Goal: Information Seeking & Learning: Find specific fact

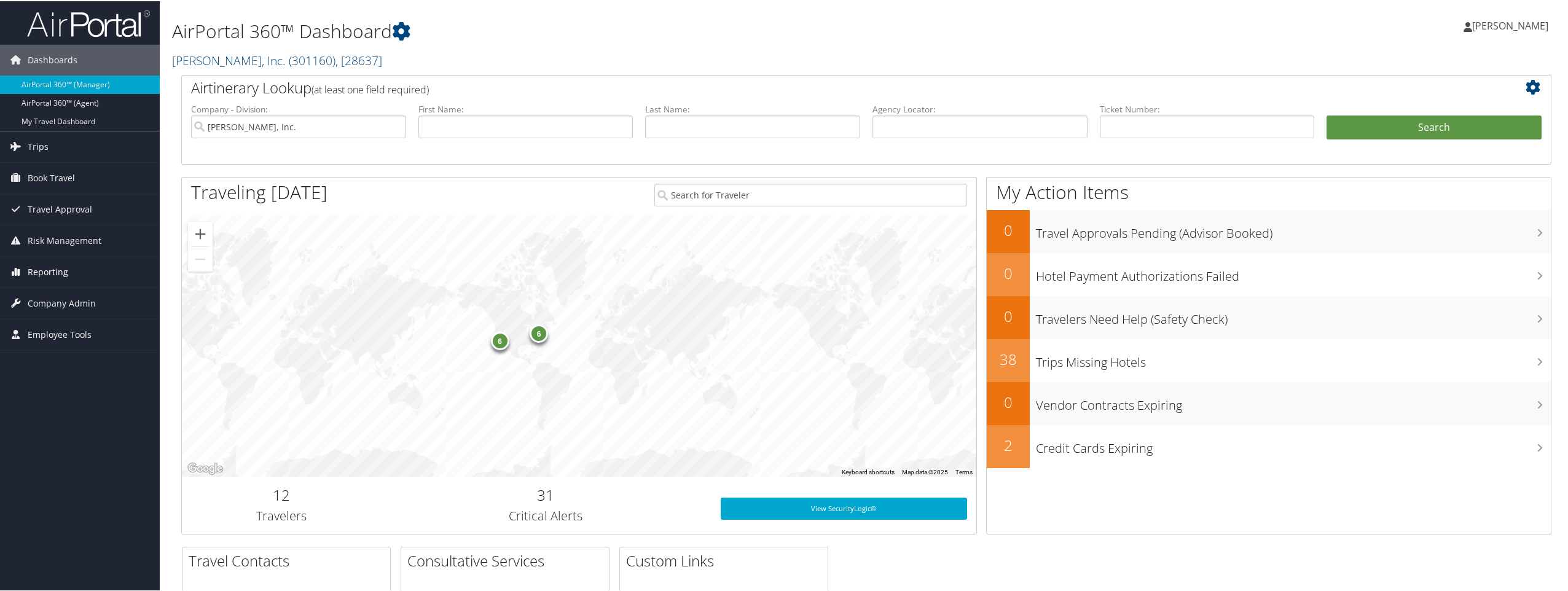
click at [38, 272] on span "Reporting" at bounding box center [48, 271] width 40 height 31
click at [32, 275] on span "Reporting" at bounding box center [48, 271] width 40 height 31
click at [29, 292] on link "Unused Tickets" at bounding box center [79, 295] width 159 height 18
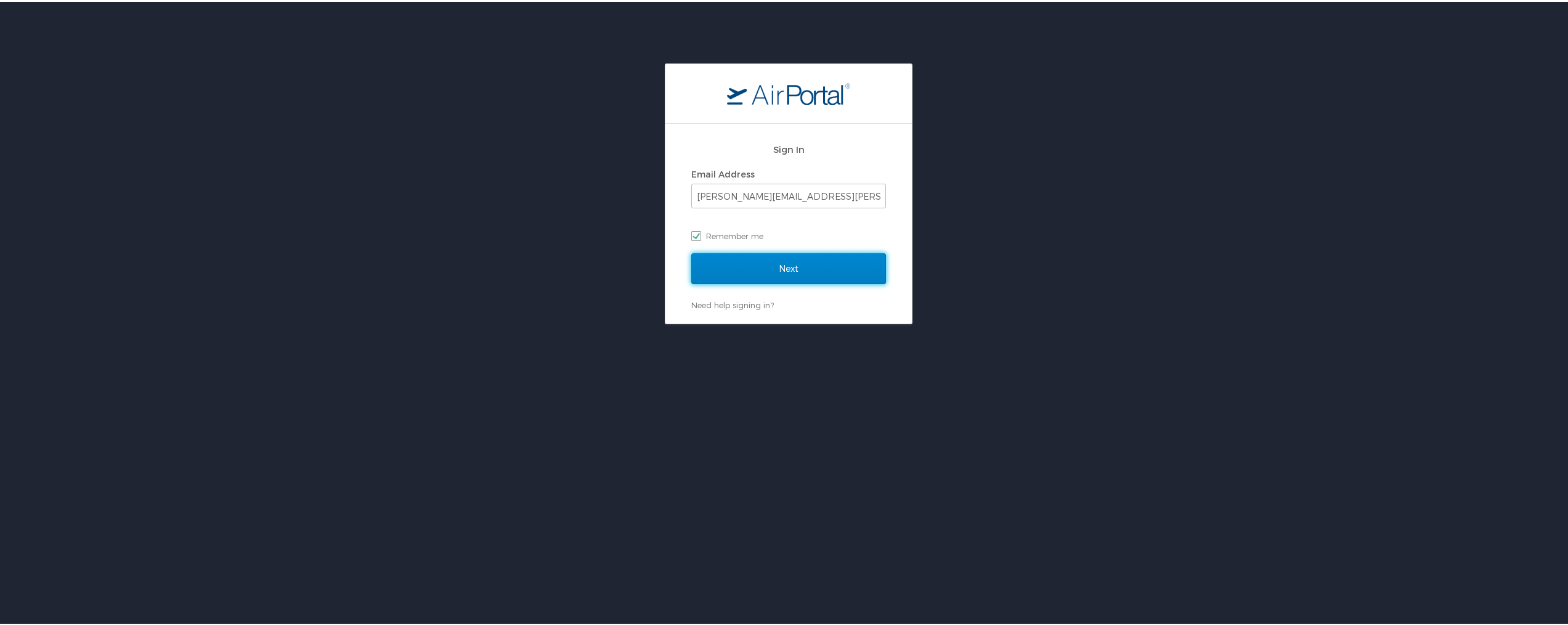
click at [769, 260] on input "Next" at bounding box center [788, 267] width 194 height 31
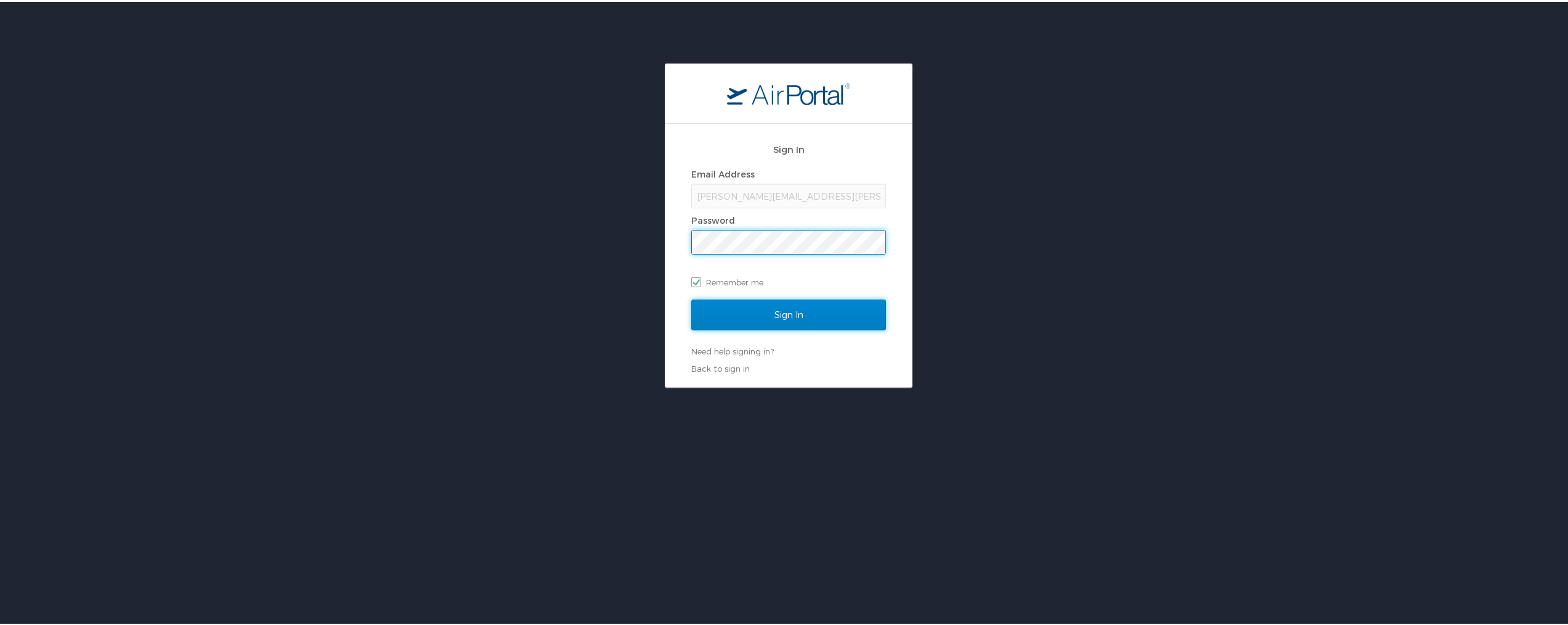
click at [790, 310] on input "Sign In" at bounding box center [788, 313] width 194 height 31
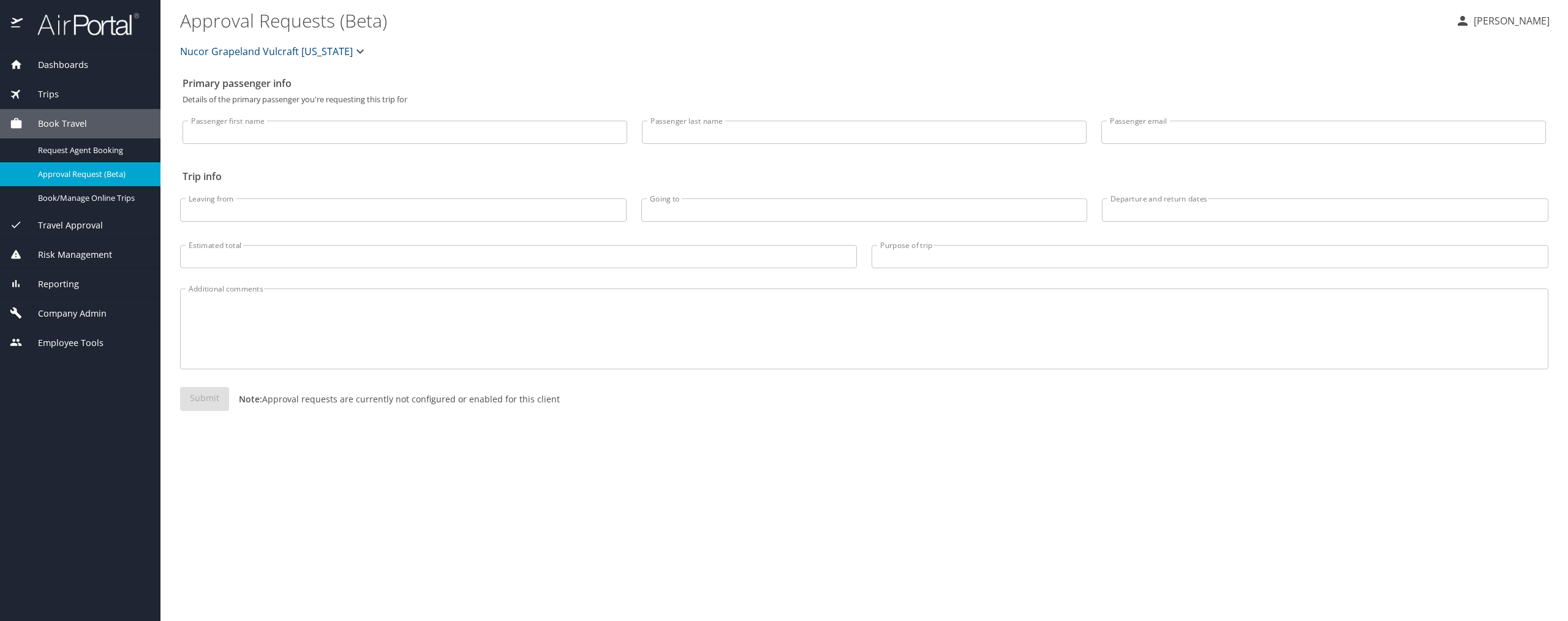
click at [71, 281] on span "Reporting" at bounding box center [51, 284] width 56 height 13
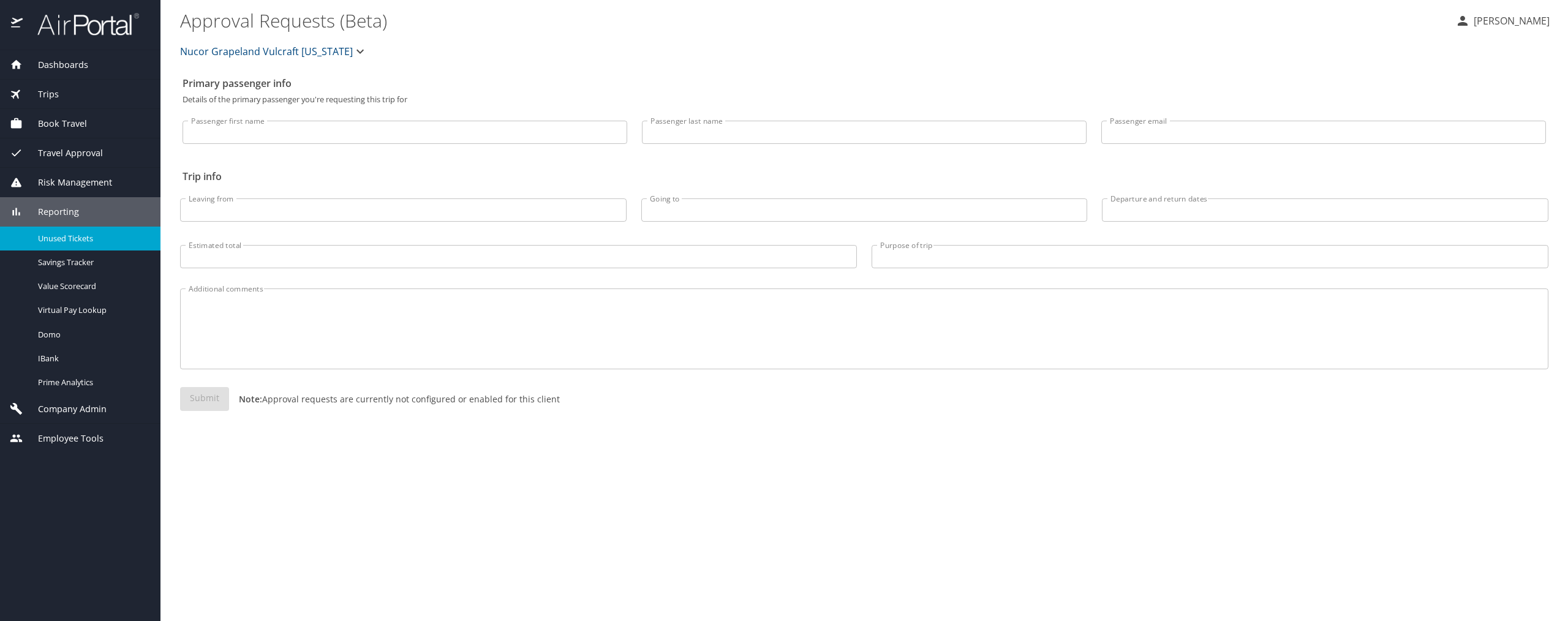
click at [70, 238] on span "Unused Tickets" at bounding box center [92, 238] width 108 height 11
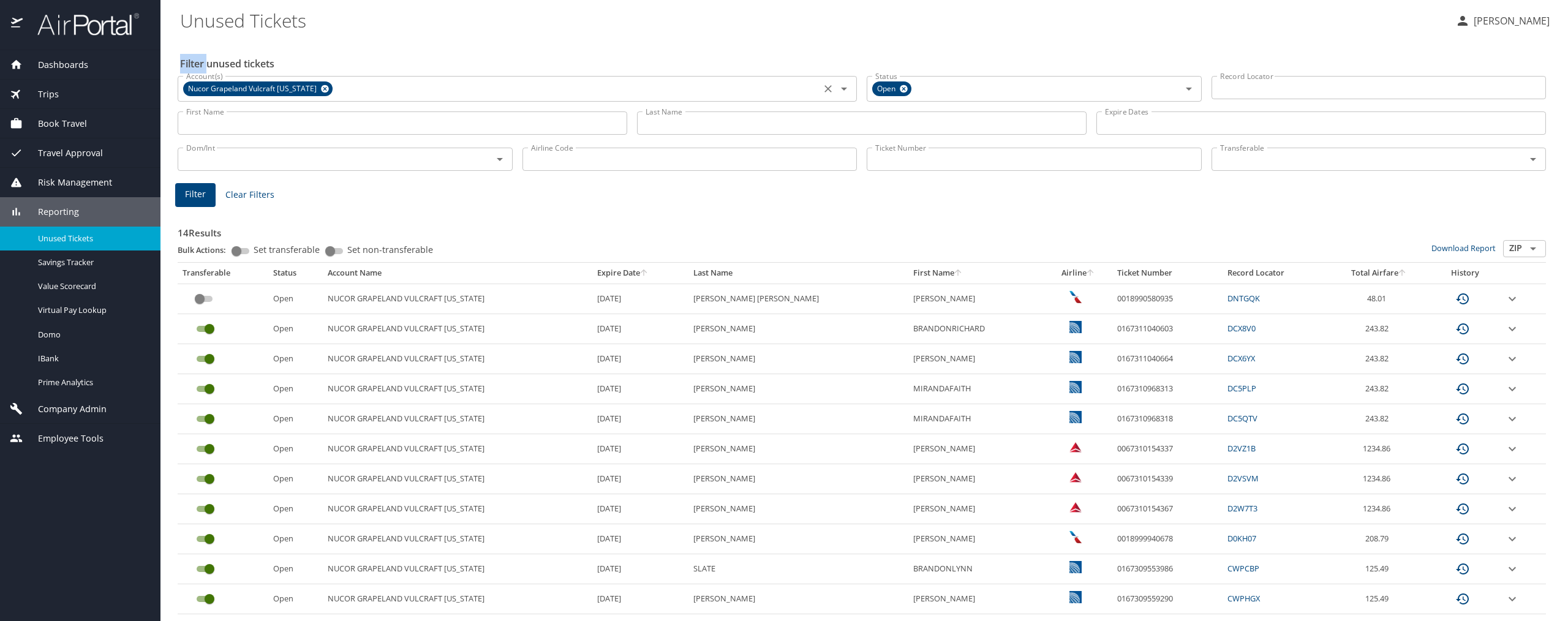
click at [321, 91] on icon at bounding box center [325, 89] width 8 height 8
click at [355, 91] on input "Account(s)" at bounding box center [499, 88] width 636 height 16
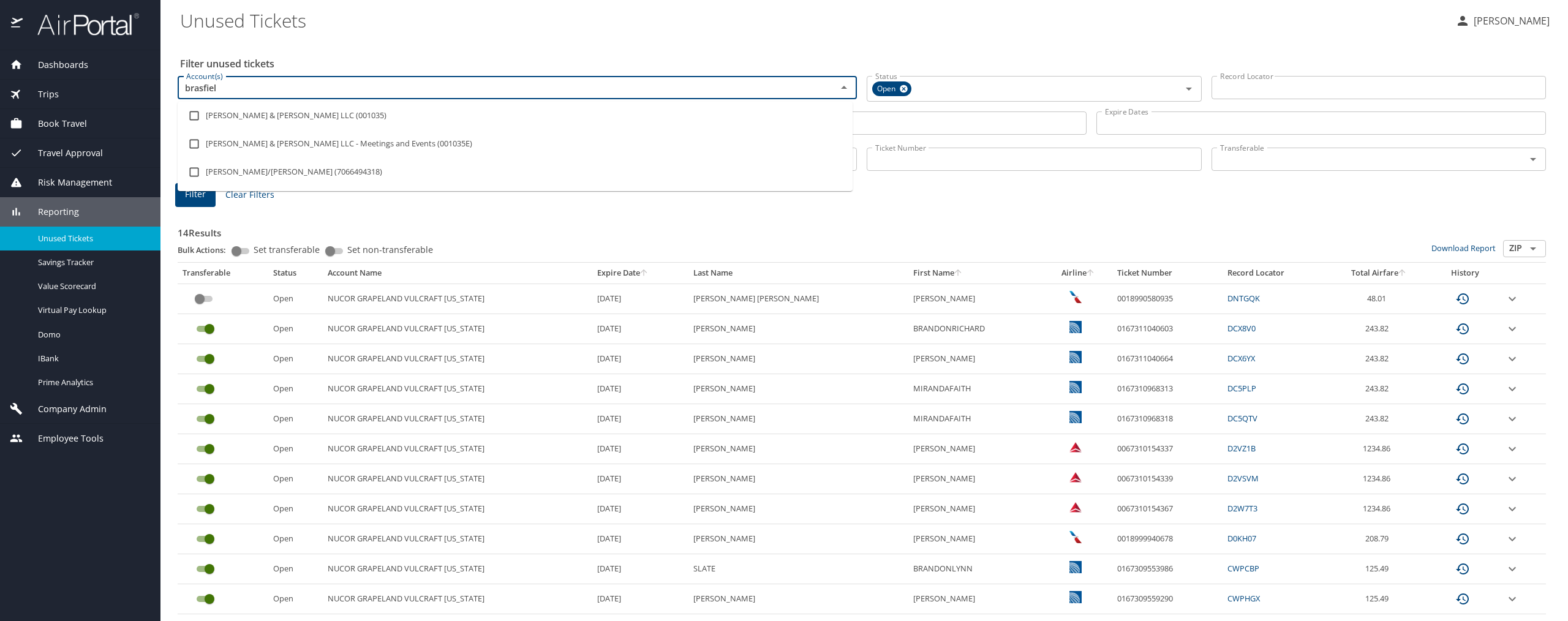
type input "brasfield"
click at [193, 111] on input "checkbox" at bounding box center [194, 115] width 23 height 23
checkbox input "true"
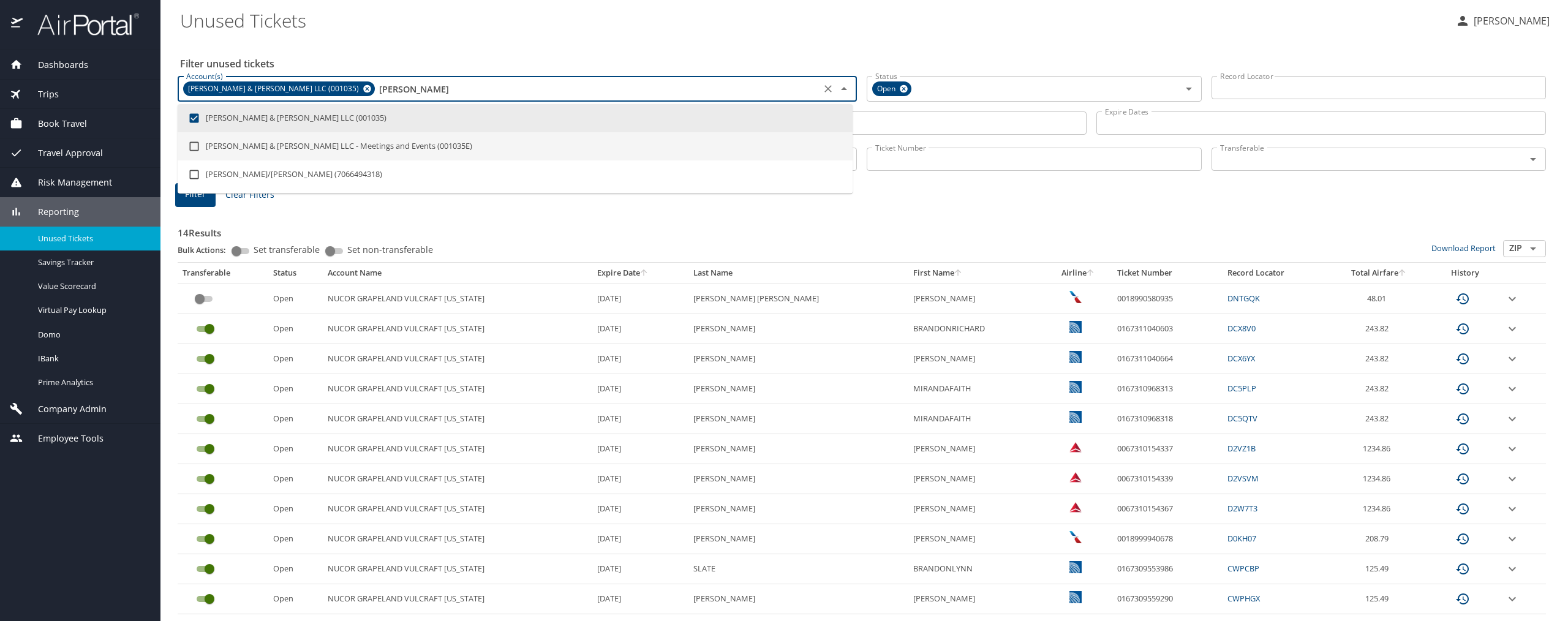
click at [191, 149] on input "checkbox" at bounding box center [194, 146] width 23 height 23
checkbox input "true"
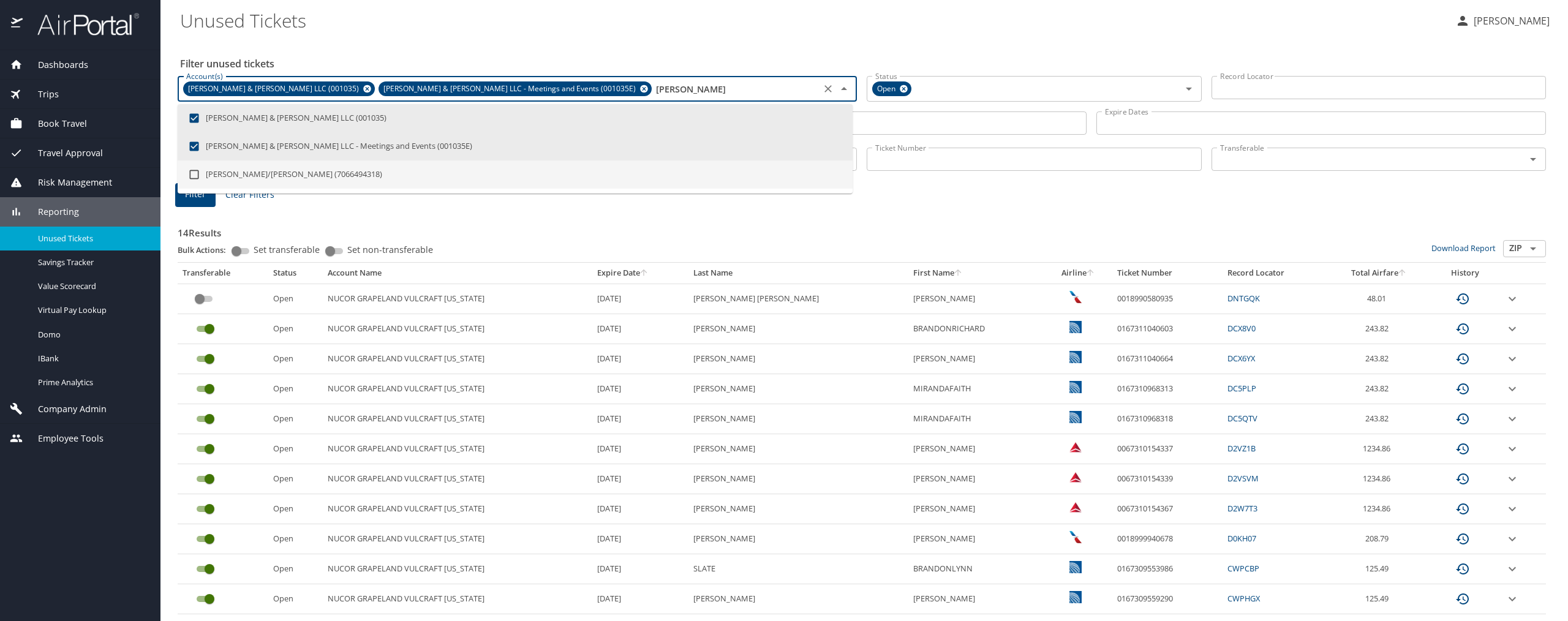
type input "brasfield"
click at [349, 198] on div "Filter Clear Filters" at bounding box center [861, 195] width 1373 height 24
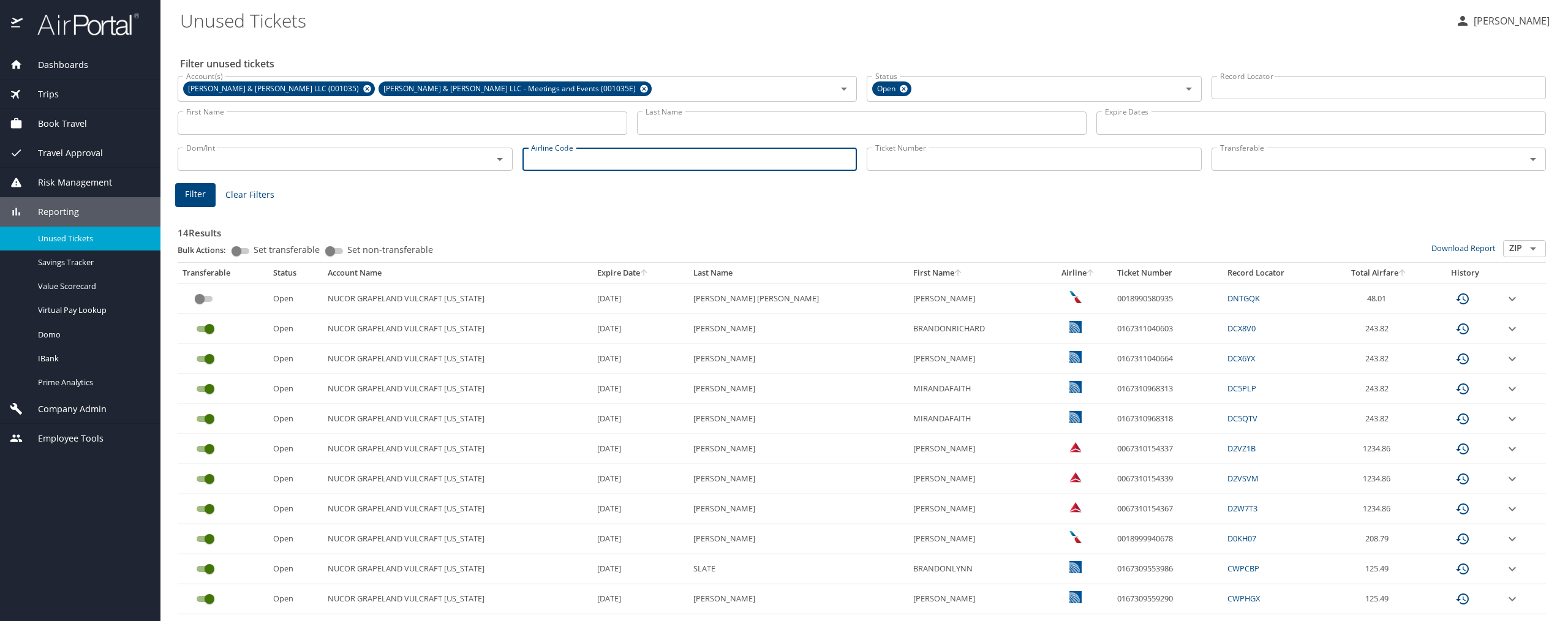
click at [631, 168] on input "Airline Code" at bounding box center [690, 159] width 335 height 23
type input "DL"
click at [199, 195] on span "Filter" at bounding box center [195, 194] width 21 height 15
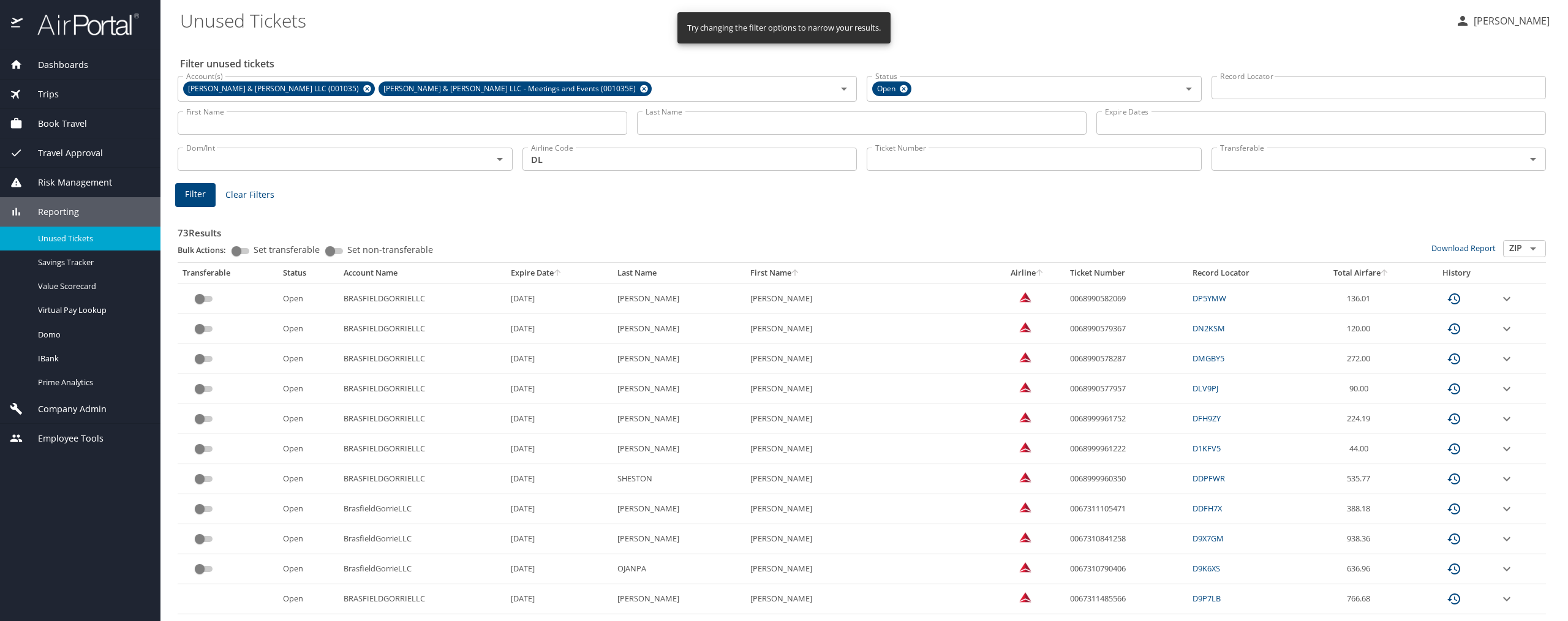
click at [561, 274] on icon "sort" at bounding box center [558, 272] width 7 height 7
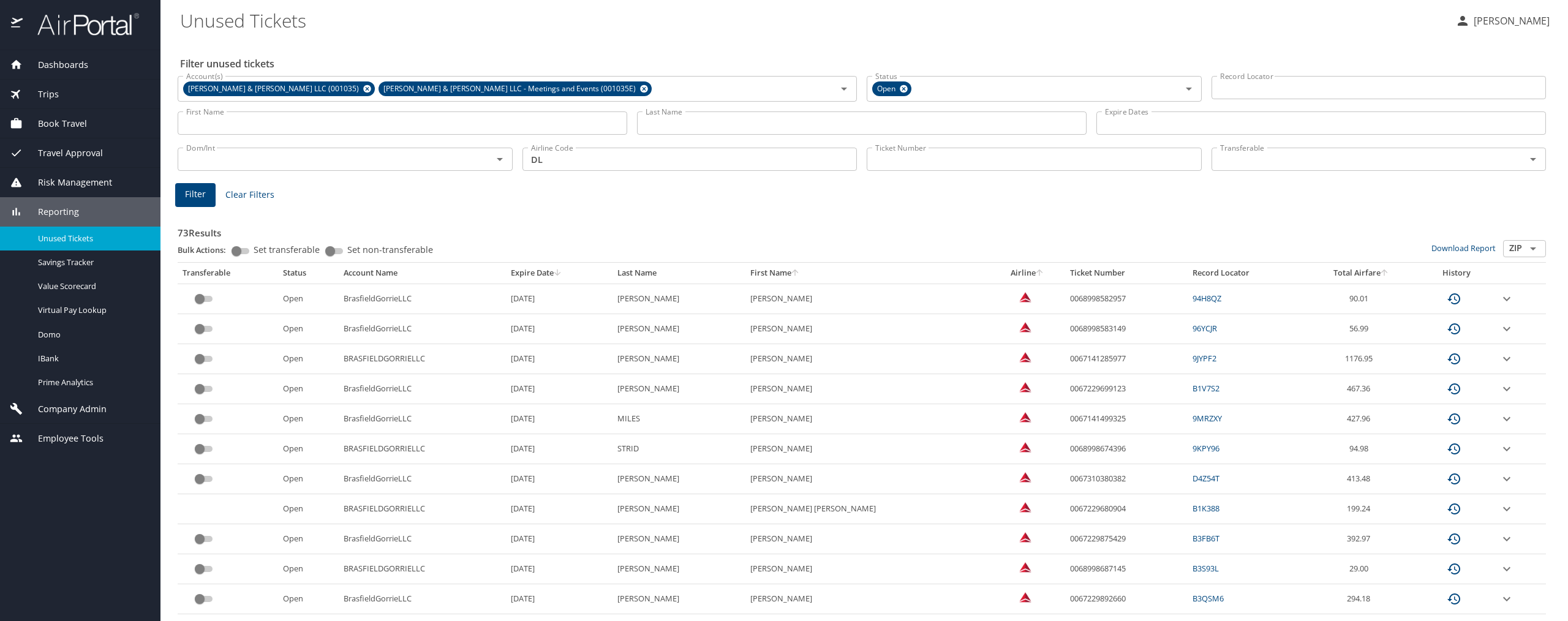
click at [1086, 420] on td "0067141499325" at bounding box center [1127, 419] width 123 height 30
drag, startPoint x: 1080, startPoint y: 419, endPoint x: 1022, endPoint y: 423, distance: 58.1
click at [1065, 423] on td "0067141499325" at bounding box center [1127, 419] width 123 height 30
copy td "0067141499325"
